Goal: Task Accomplishment & Management: Manage account settings

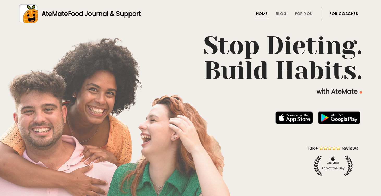
click at [337, 13] on link "For Coaches" at bounding box center [343, 13] width 28 height 4
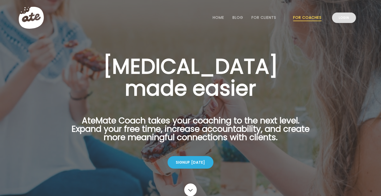
click at [341, 18] on link "Login" at bounding box center [344, 17] width 24 height 10
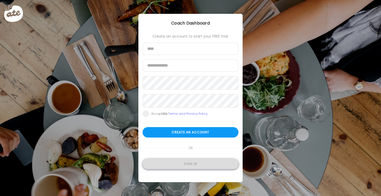
click at [207, 165] on div "Sign in" at bounding box center [190, 163] width 96 height 10
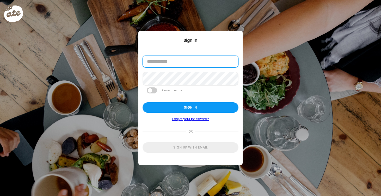
type input "**********"
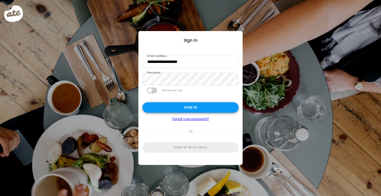
click at [192, 109] on div "Sign in" at bounding box center [190, 107] width 96 height 10
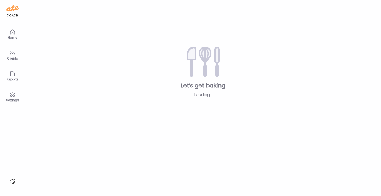
type textarea "**********"
type input "*********"
type input "**********"
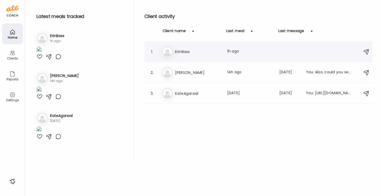
click at [182, 50] on h3 "ErinBass" at bounding box center [198, 51] width 46 height 6
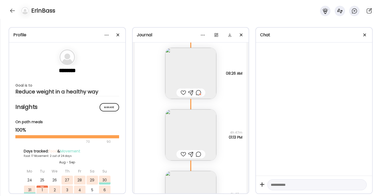
scroll to position [7801, 0]
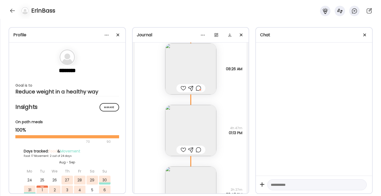
click at [207, 140] on img at bounding box center [190, 130] width 51 height 51
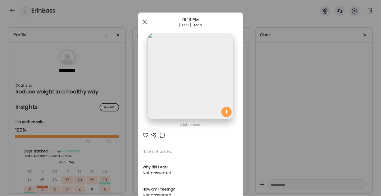
click at [143, 20] on div at bounding box center [144, 22] width 10 height 10
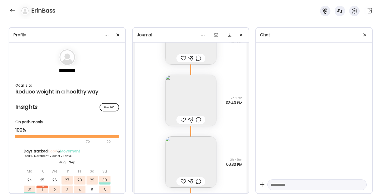
scroll to position [7899, 0]
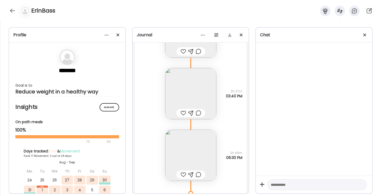
click at [181, 113] on div at bounding box center [182, 113] width 5 height 6
click at [181, 52] on div at bounding box center [182, 51] width 5 height 6
click at [194, 151] on img at bounding box center [190, 154] width 51 height 51
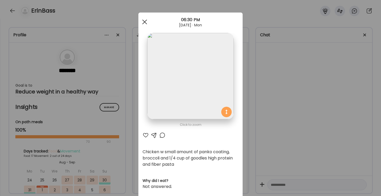
click at [145, 20] on div at bounding box center [144, 22] width 10 height 10
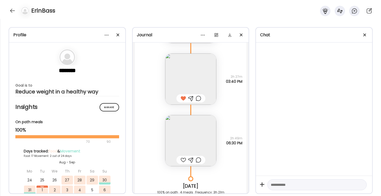
scroll to position [7940, 0]
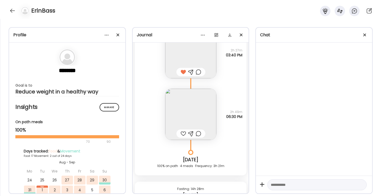
click at [183, 133] on div at bounding box center [182, 133] width 5 height 6
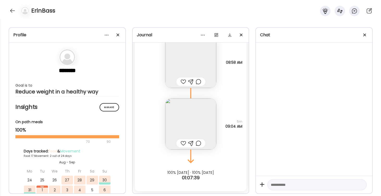
scroll to position [8120, 0]
click at [12, 9] on div at bounding box center [12, 11] width 8 height 8
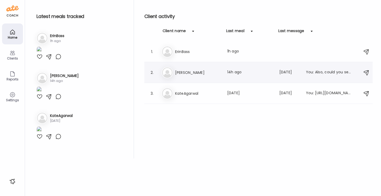
click at [173, 72] on div "[PERSON_NAME] [PERSON_NAME] Last meal: 14h ago Last message: [DATE] You: Also, …" at bounding box center [258, 72] width 195 height 11
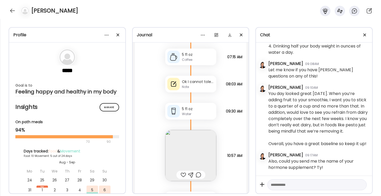
scroll to position [5330, 0]
click at [192, 86] on div "Note" at bounding box center [198, 87] width 32 height 5
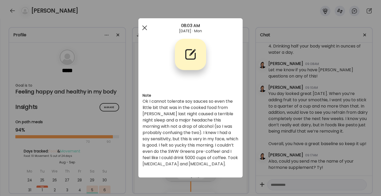
click at [144, 27] on div at bounding box center [144, 28] width 10 height 10
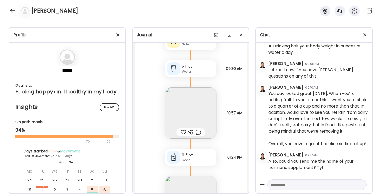
scroll to position [5363, 0]
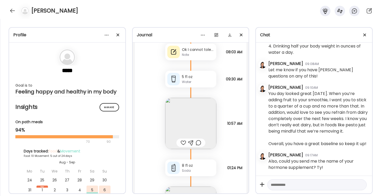
click at [194, 112] on img at bounding box center [190, 123] width 51 height 51
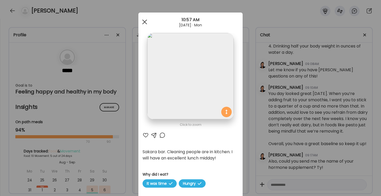
click at [146, 23] on div at bounding box center [144, 22] width 10 height 10
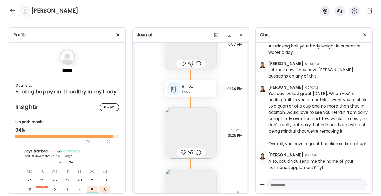
scroll to position [5445, 0]
click at [193, 122] on img at bounding box center [190, 129] width 51 height 51
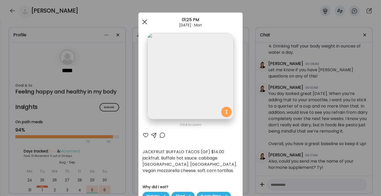
click at [144, 23] on div at bounding box center [144, 22] width 10 height 10
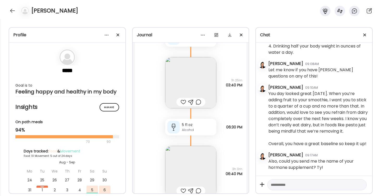
scroll to position [5647, 0]
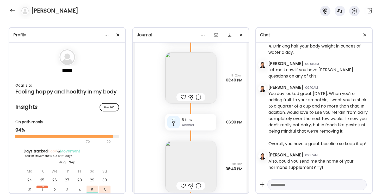
click at [188, 82] on img at bounding box center [190, 77] width 51 height 51
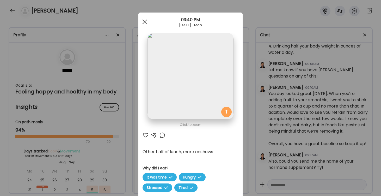
click at [146, 23] on span at bounding box center [144, 22] width 5 height 5
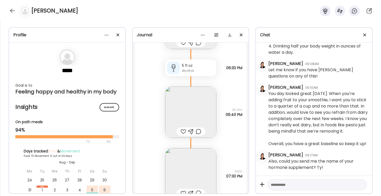
scroll to position [5720, 0]
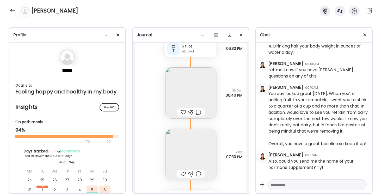
click at [190, 95] on img at bounding box center [190, 92] width 51 height 51
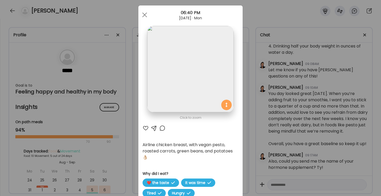
scroll to position [0, 0]
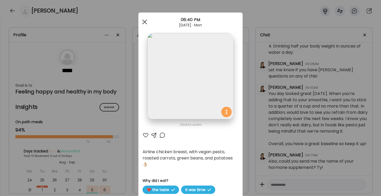
click at [145, 21] on span at bounding box center [144, 22] width 5 height 5
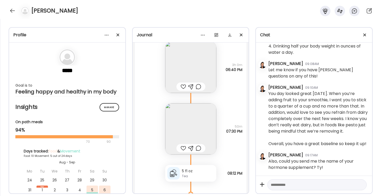
scroll to position [5734, 0]
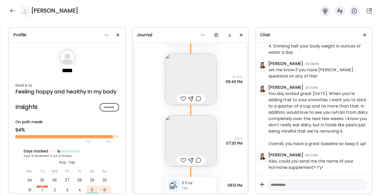
click at [192, 139] on img at bounding box center [190, 140] width 51 height 51
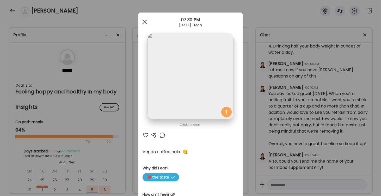
click at [143, 22] on div at bounding box center [144, 22] width 10 height 10
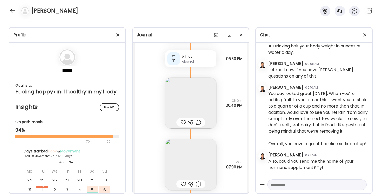
scroll to position [5729, 0]
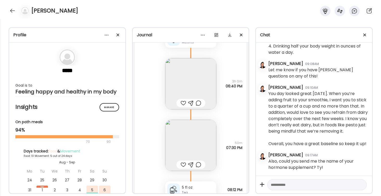
click at [193, 89] on img at bounding box center [190, 83] width 51 height 51
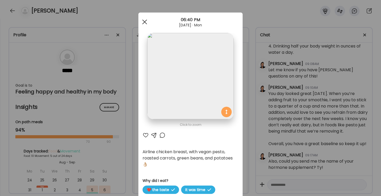
click at [144, 21] on div at bounding box center [144, 22] width 10 height 10
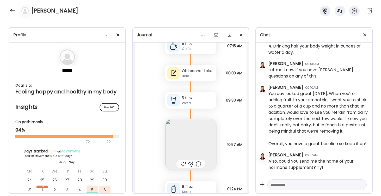
scroll to position [5341, 0]
click at [10, 10] on div at bounding box center [12, 11] width 8 height 8
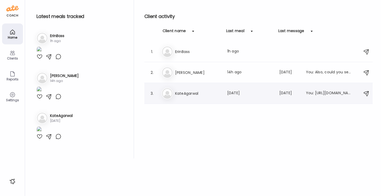
click at [186, 93] on h3 "KateAgarwal" at bounding box center [198, 93] width 46 height 6
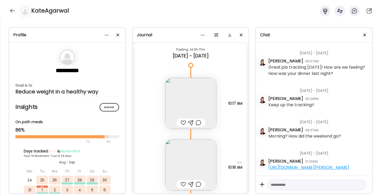
scroll to position [9575, 0]
